Goal: Use online tool/utility: Utilize a website feature to perform a specific function

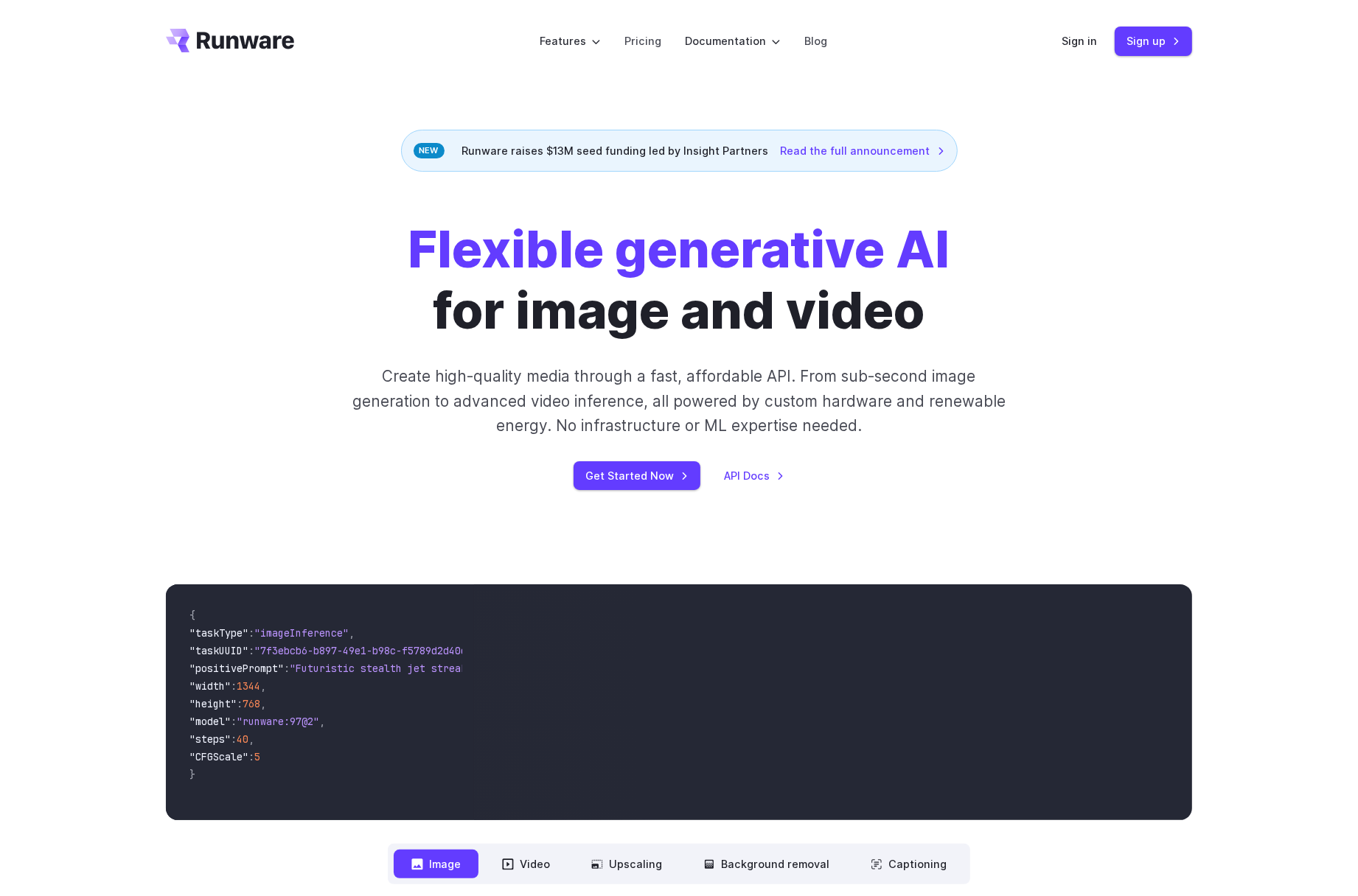
click at [1081, 52] on div "Sign in Sign up" at bounding box center [1126, 41] width 130 height 29
click at [1071, 39] on link "Sign in" at bounding box center [1079, 40] width 35 height 17
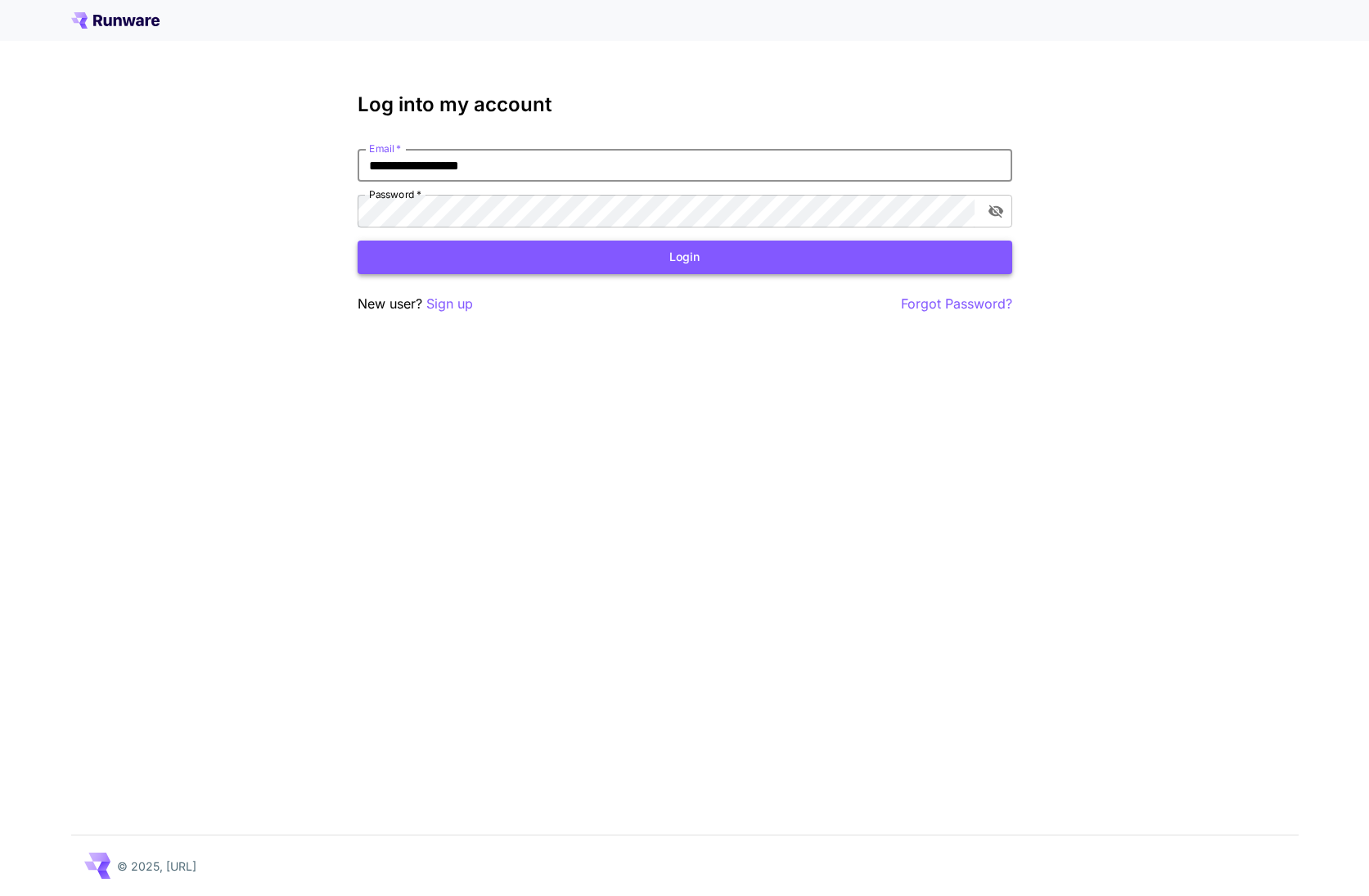
click at [657, 267] on button "Login" at bounding box center [685, 257] width 655 height 34
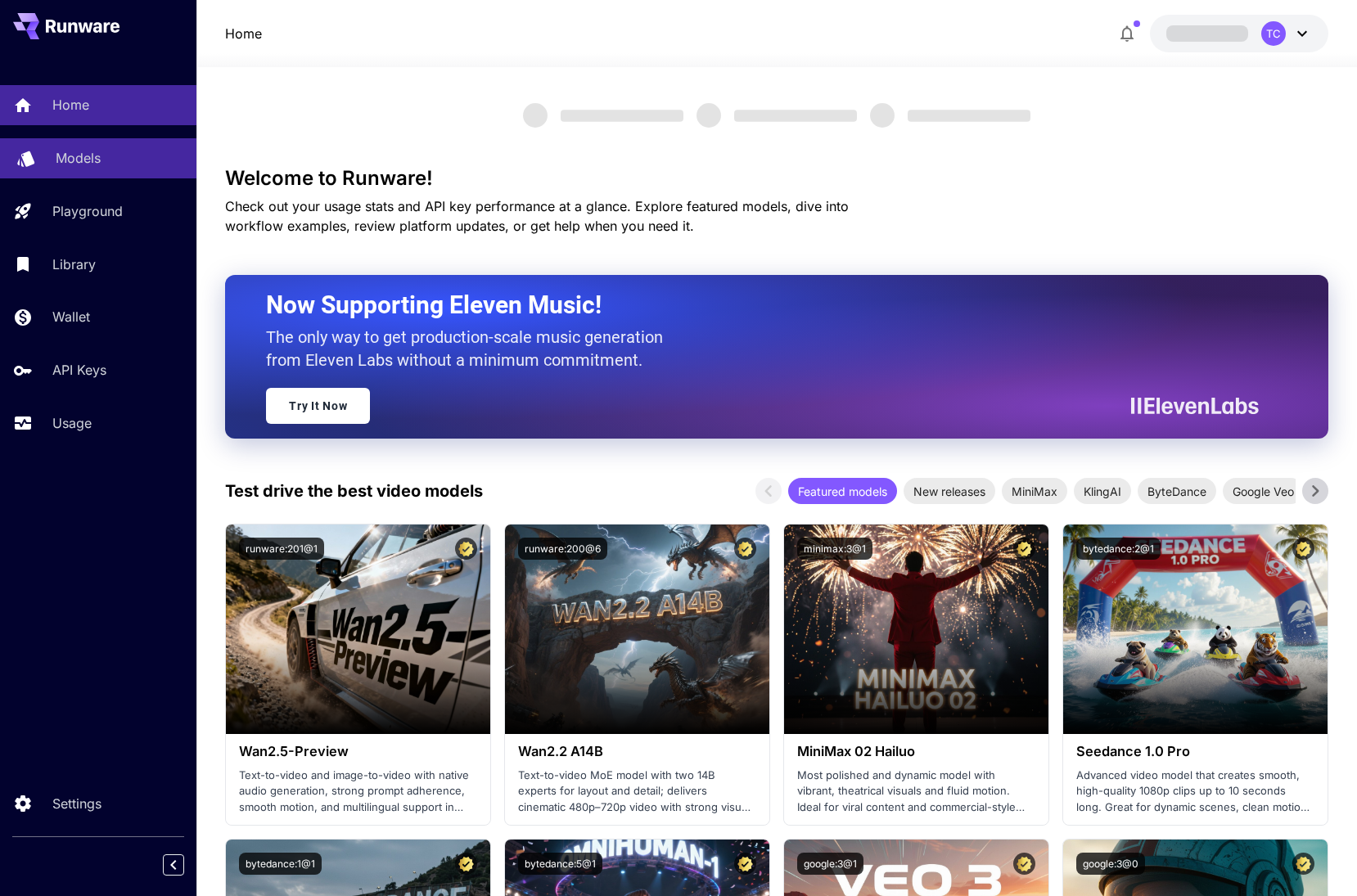
click at [89, 157] on p "Models" at bounding box center [78, 158] width 45 height 20
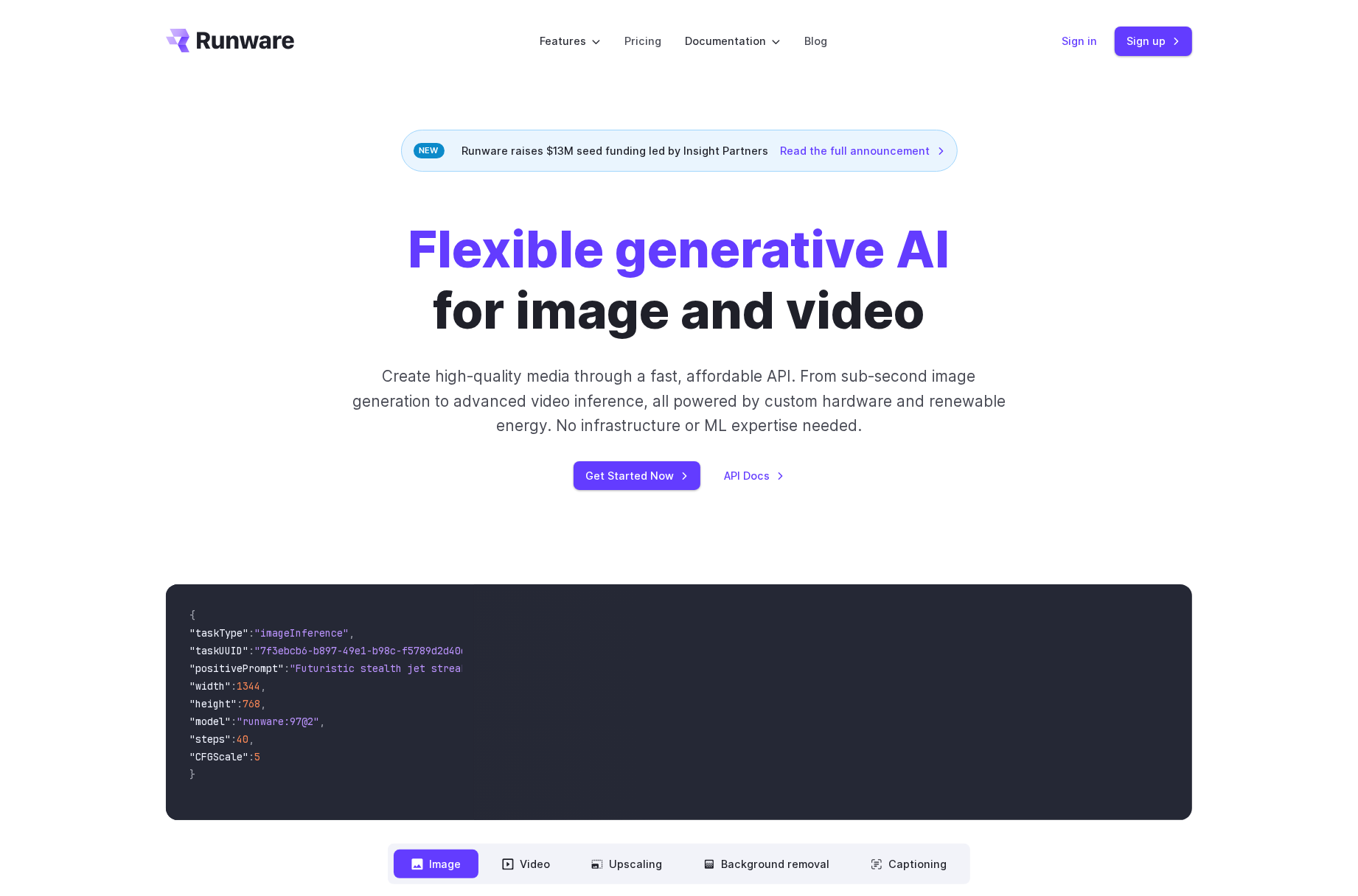
click at [1087, 47] on link "Sign in" at bounding box center [1079, 40] width 35 height 17
